Goal: Check status: Check status

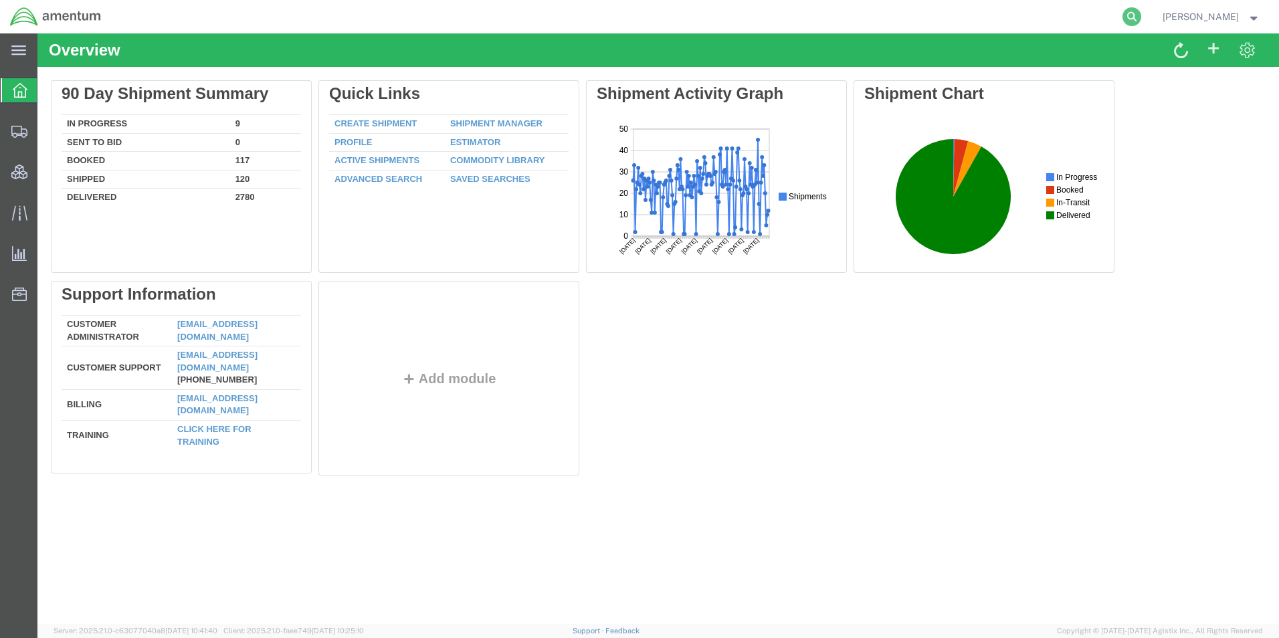
click at [1141, 19] on icon at bounding box center [1131, 16] width 19 height 19
click at [913, 16] on input "search" at bounding box center [919, 17] width 407 height 32
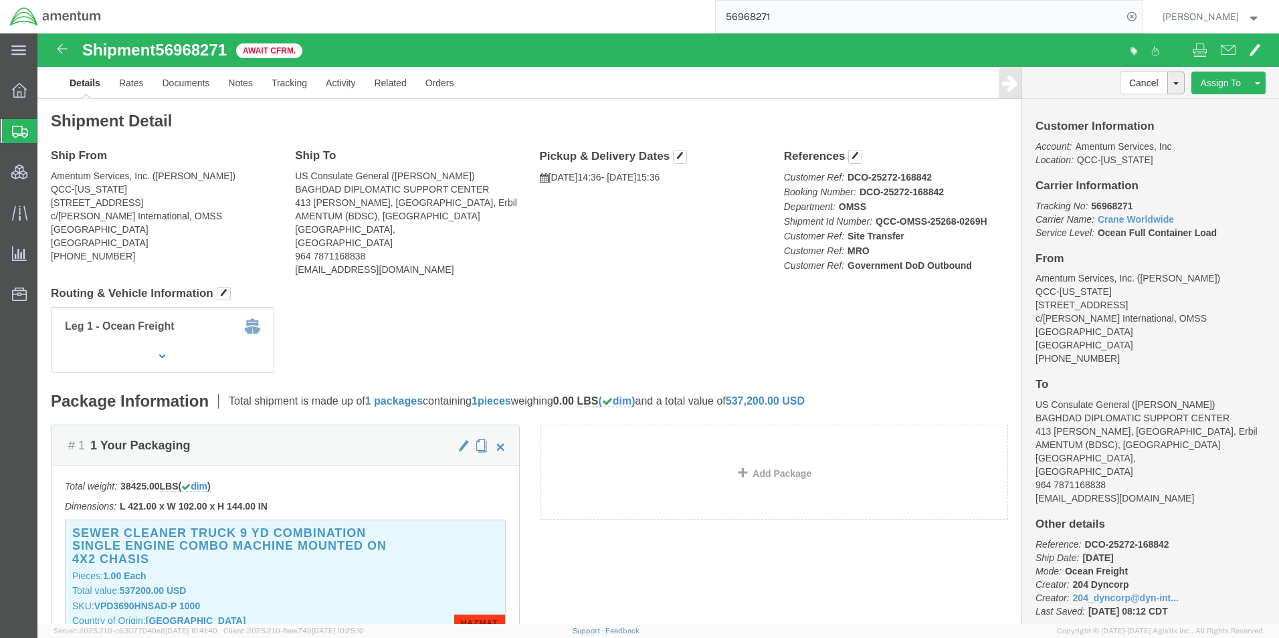
click at [773, 19] on input "56968271" at bounding box center [919, 17] width 407 height 32
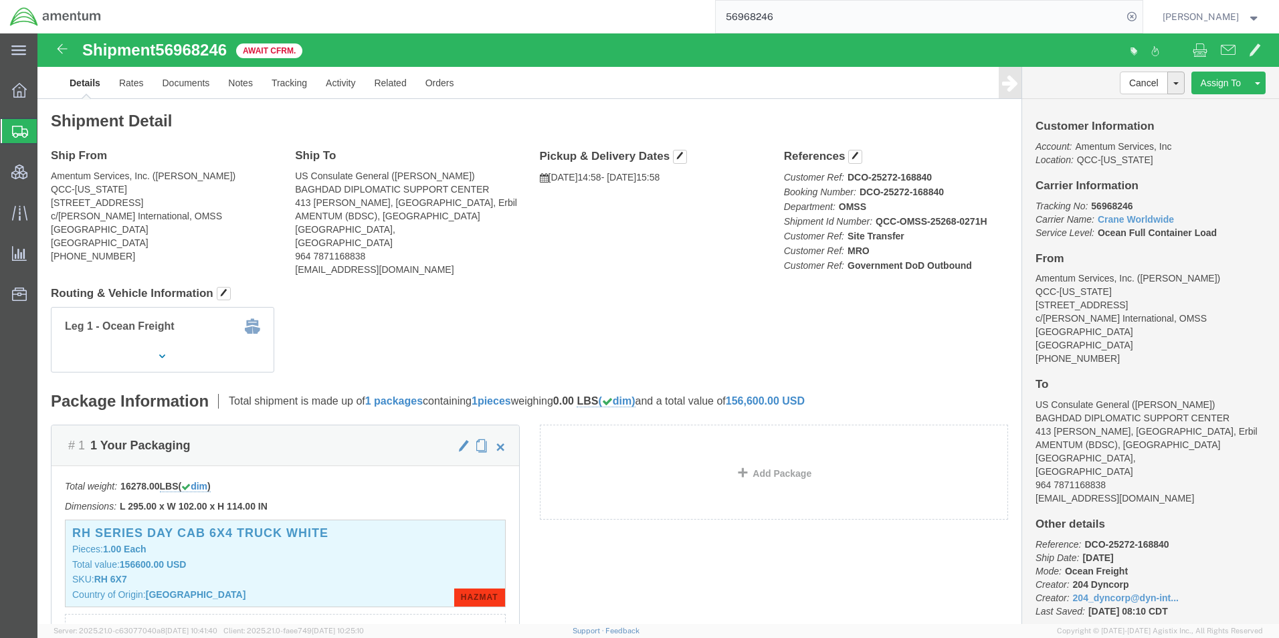
click at [768, 21] on input "56968246" at bounding box center [919, 17] width 407 height 32
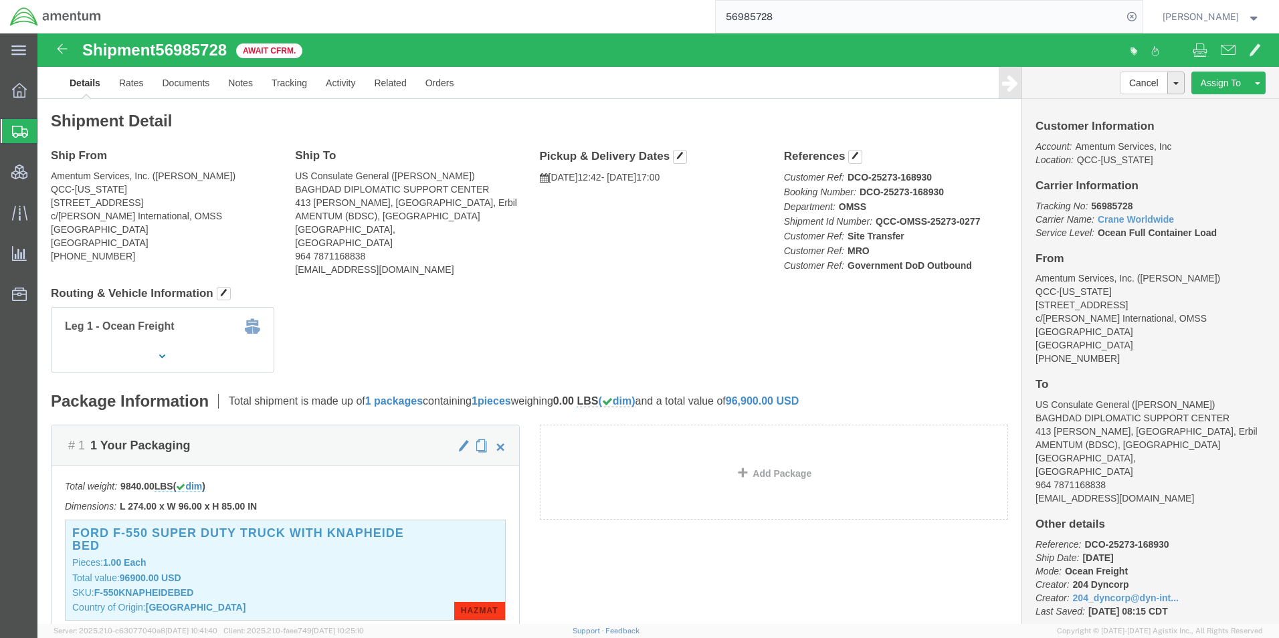
click at [761, 18] on input "56985728" at bounding box center [919, 17] width 407 height 32
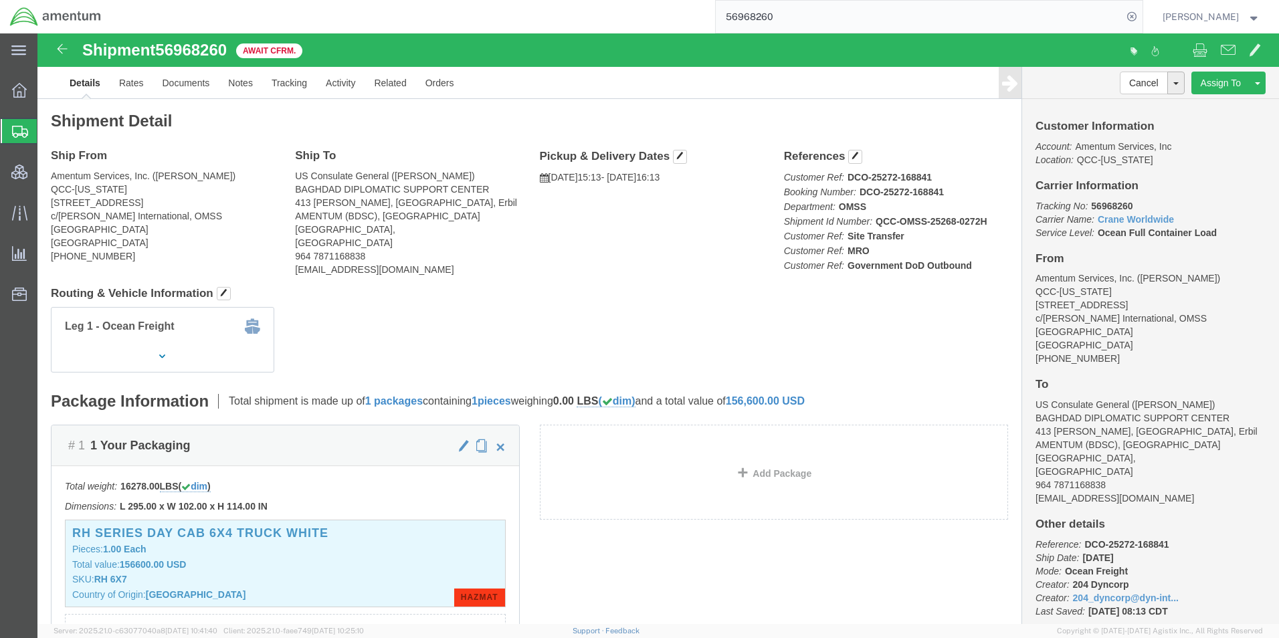
click at [773, 13] on input "56968260" at bounding box center [919, 17] width 407 height 32
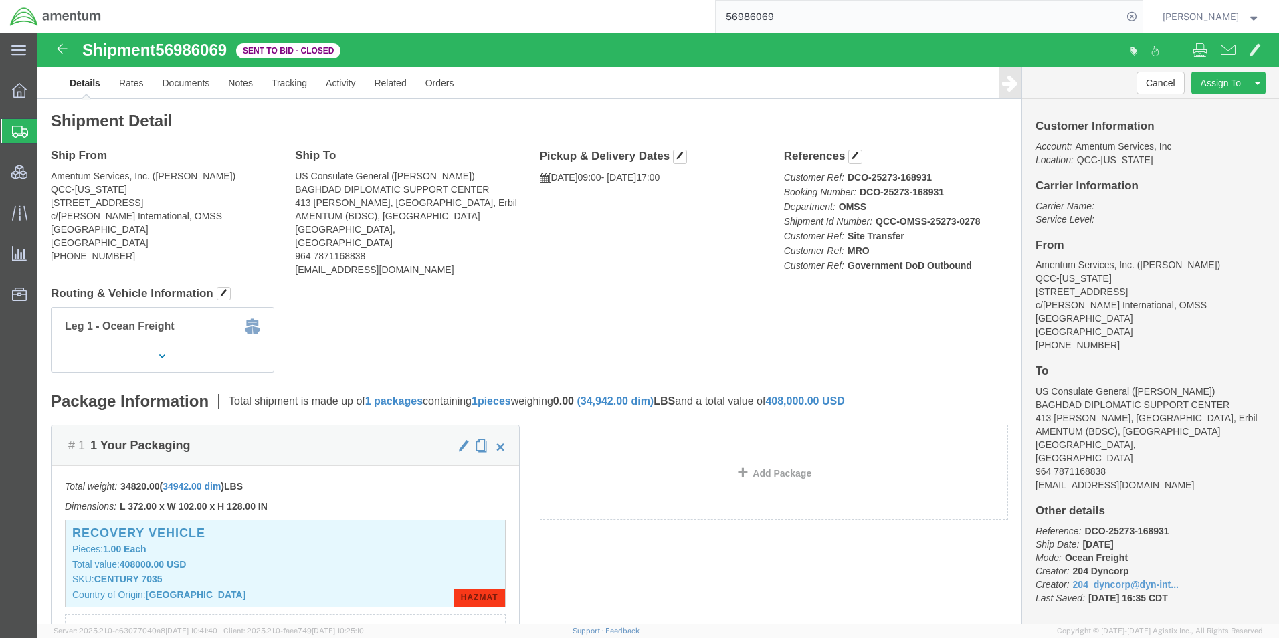
click at [779, 15] on input "56986069" at bounding box center [919, 17] width 407 height 32
type input "56986057"
